Goal: Task Accomplishment & Management: Use online tool/utility

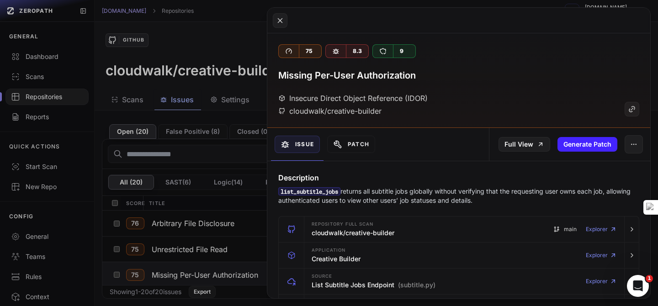
scroll to position [47, 0]
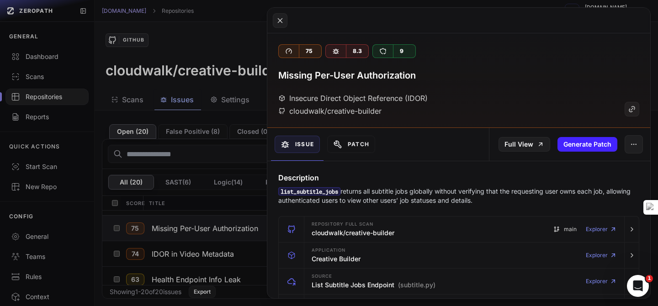
click at [226, 90] on button at bounding box center [329, 153] width 658 height 306
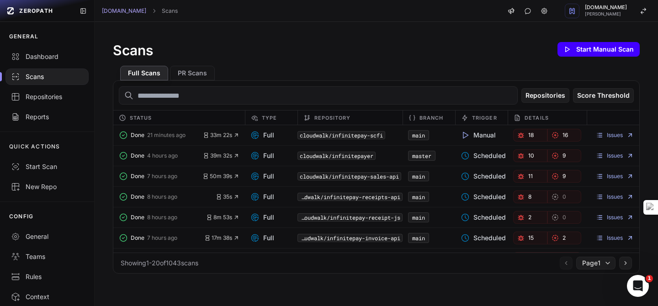
click at [566, 52] on icon at bounding box center [566, 49] width 7 height 7
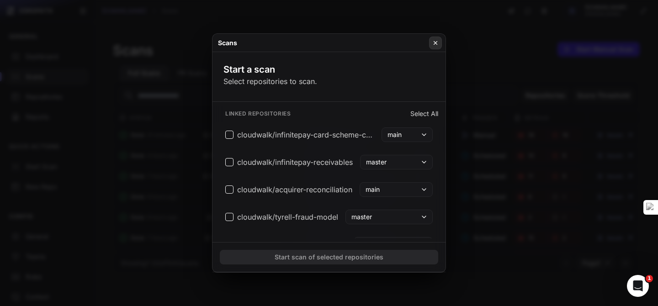
click at [436, 48] on button at bounding box center [435, 43] width 13 height 13
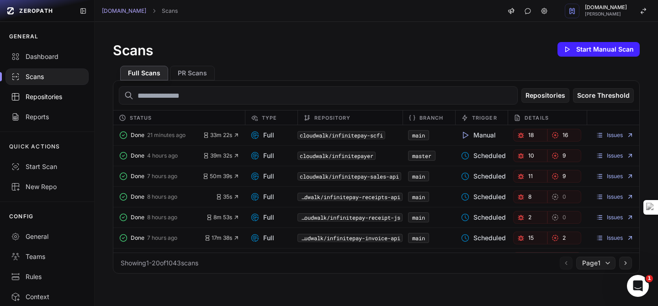
click at [39, 95] on div "Repositories" at bounding box center [47, 96] width 72 height 9
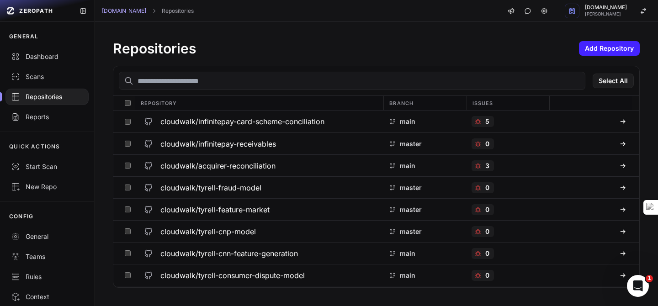
click at [153, 82] on input "text" at bounding box center [352, 81] width 466 height 18
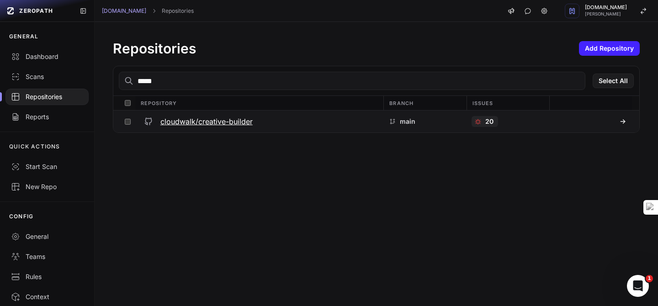
type input "*****"
click at [213, 124] on h3 "cloudwalk/creative-builder" at bounding box center [206, 121] width 92 height 11
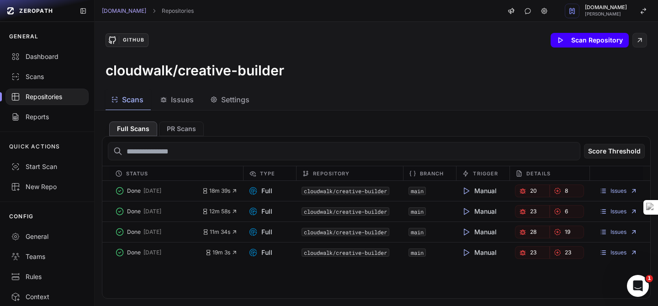
click at [583, 37] on button "Scan Repository" at bounding box center [590, 40] width 78 height 15
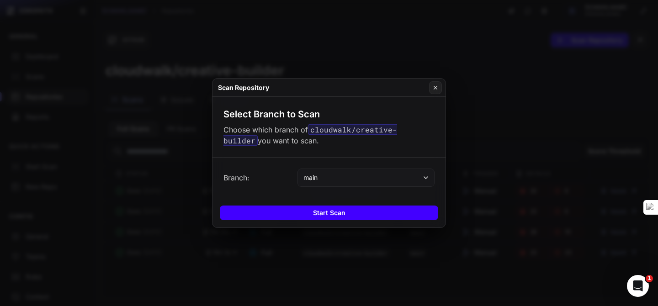
click at [335, 213] on button "Start Scan" at bounding box center [329, 213] width 218 height 15
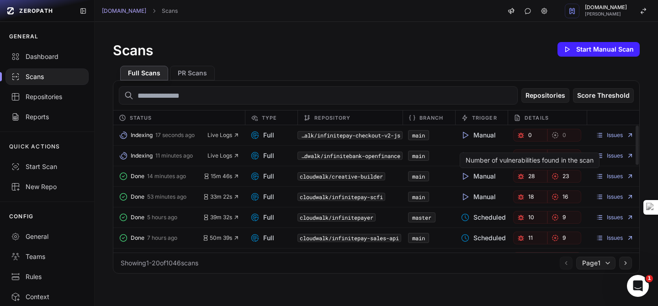
click at [524, 177] on icon "button" at bounding box center [520, 176] width 7 height 7
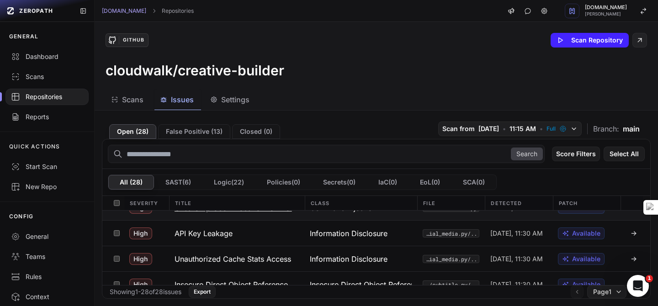
scroll to position [32, 0]
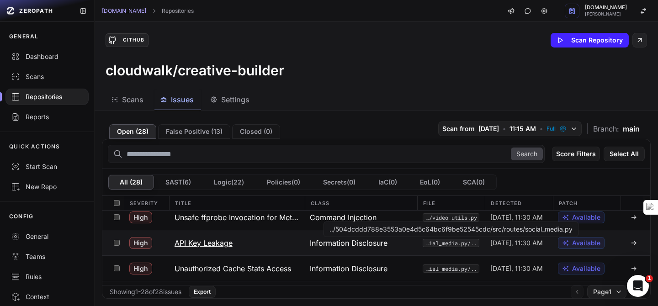
click at [436, 242] on code "../504dcddd788e3553a0e4d5c64bc6f9be52545cdc/src/routes/social_media.py" at bounding box center [451, 243] width 57 height 8
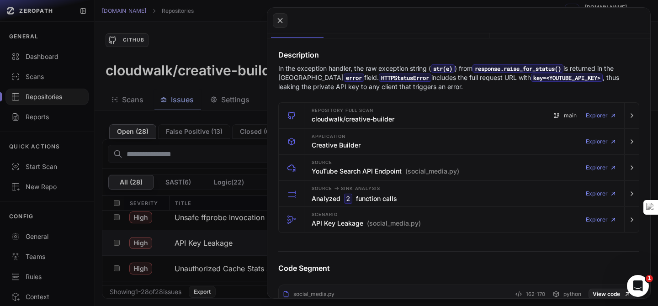
scroll to position [126, 0]
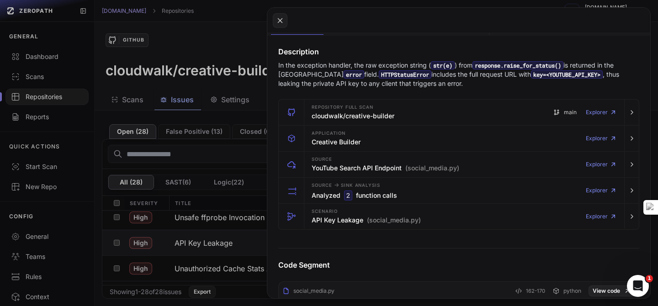
click at [225, 159] on button at bounding box center [329, 153] width 658 height 306
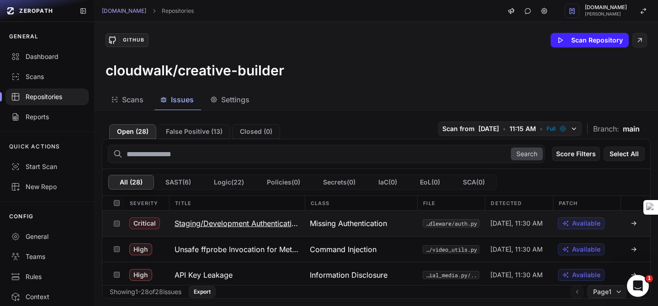
click at [567, 224] on icon at bounding box center [565, 223] width 5 height 5
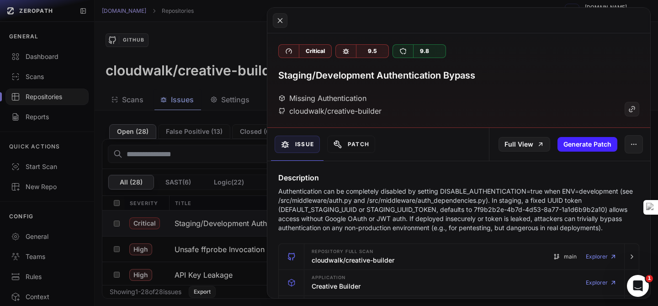
click at [245, 115] on button at bounding box center [329, 153] width 658 height 306
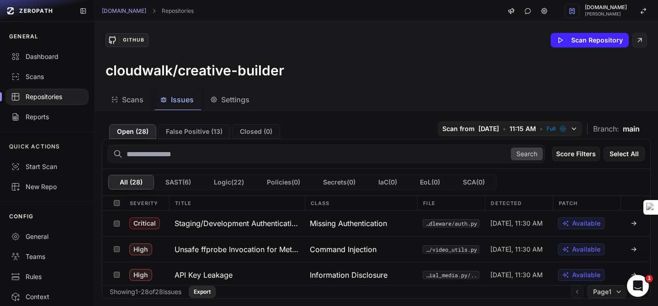
click at [215, 292] on button "Export" at bounding box center [202, 292] width 27 height 12
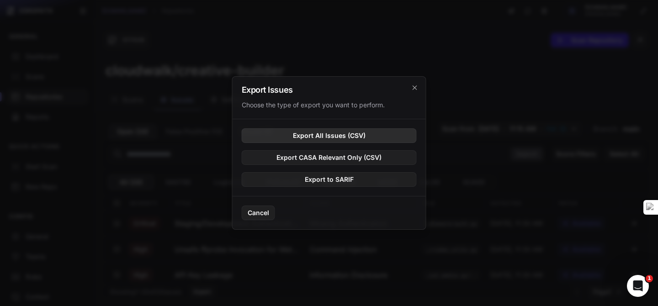
click at [285, 136] on button "Export All Issues (CSV)" at bounding box center [329, 135] width 175 height 15
click at [302, 136] on button "Export All Issues (CSV)" at bounding box center [329, 135] width 175 height 15
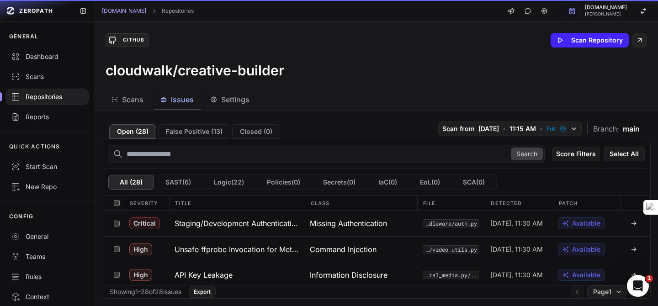
click at [302, 136] on div "Open ( 28 ) False Positive ( 13 ) Closed ( 0 ) Scan from [DATE] • 11:15 AM • Fu…" at bounding box center [376, 128] width 549 height 21
